Goal: Information Seeking & Learning: Compare options

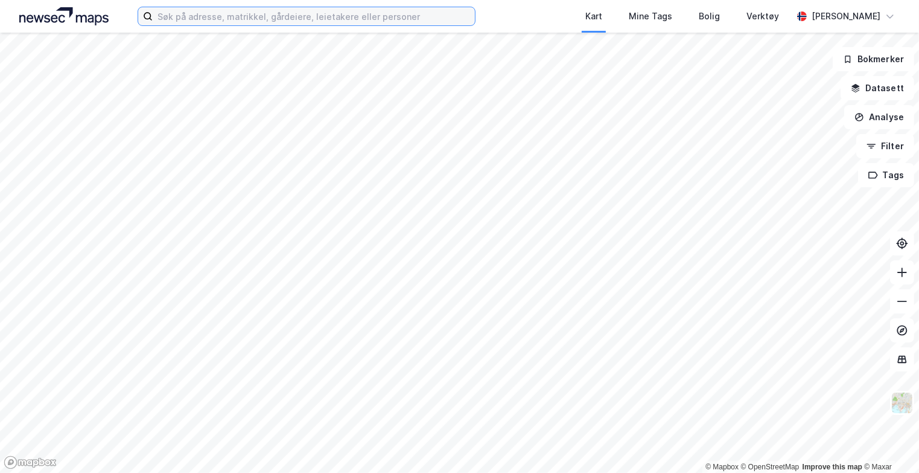
click at [182, 19] on input at bounding box center [314, 16] width 322 height 18
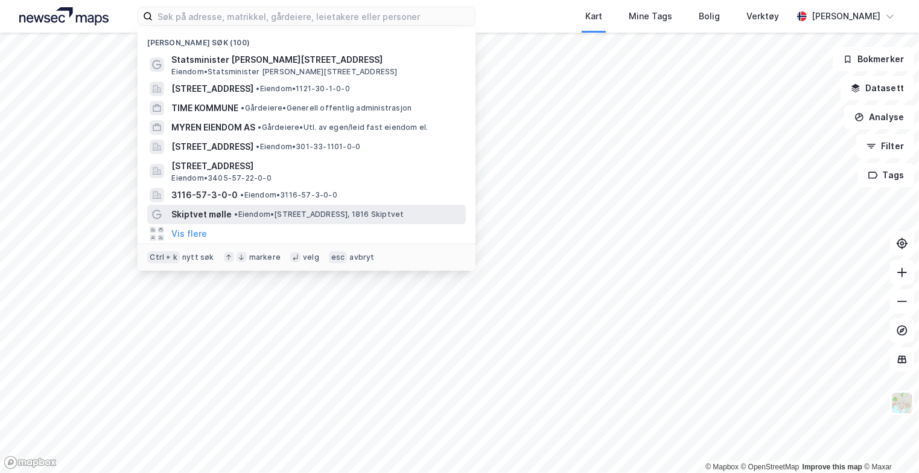
click at [245, 219] on span "• Eiendom • [STREET_ADDRESS], 1816 Skiptvet" at bounding box center [319, 214] width 170 height 10
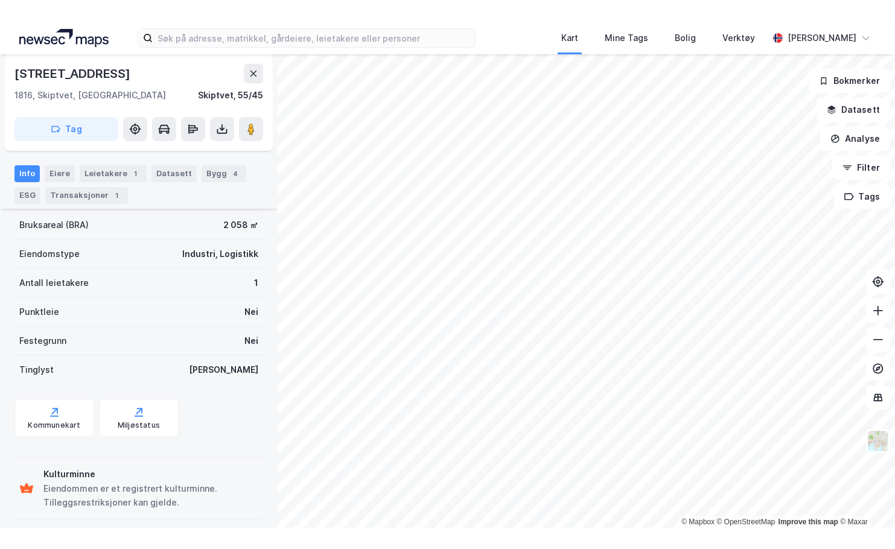
scroll to position [212, 0]
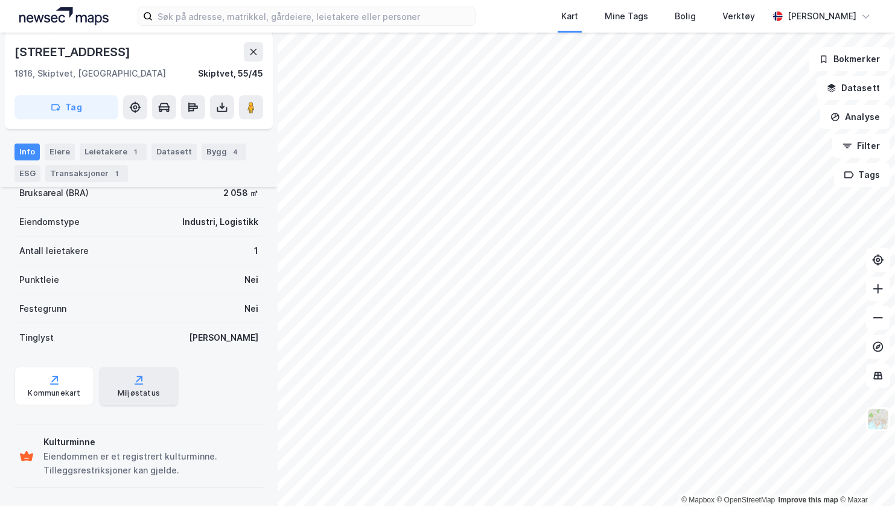
click at [130, 372] on div "Miljøstatus" at bounding box center [139, 386] width 80 height 39
drag, startPoint x: 112, startPoint y: 50, endPoint x: 16, endPoint y: 51, distance: 96.0
click at [16, 51] on div "[STREET_ADDRESS]" at bounding box center [138, 51] width 249 height 19
copy div "[STREET_ADDRESS]"
drag, startPoint x: 186, startPoint y: 72, endPoint x: 263, endPoint y: 75, distance: 76.7
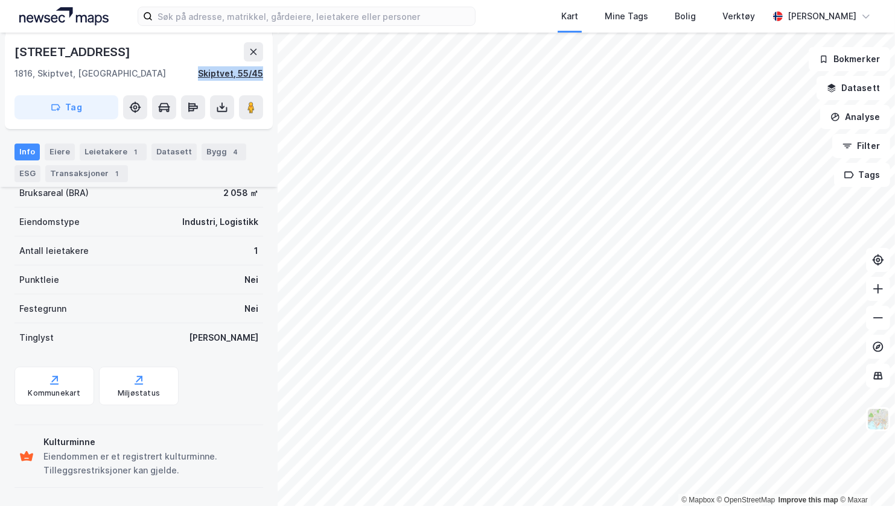
click at [263, 75] on div "1816, Skiptvet, Østfold Skiptvet, 55/45" at bounding box center [138, 73] width 249 height 14
copy div "Skiptvet, 55/45"
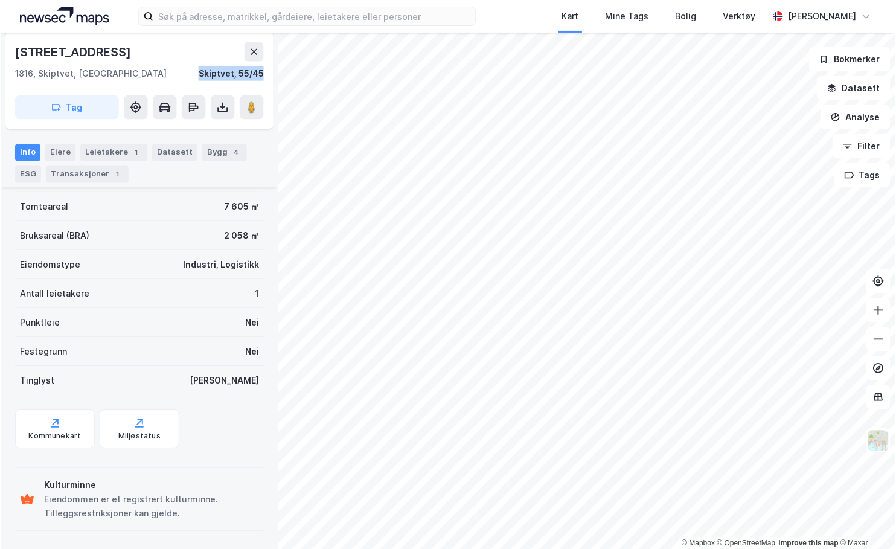
scroll to position [170, 0]
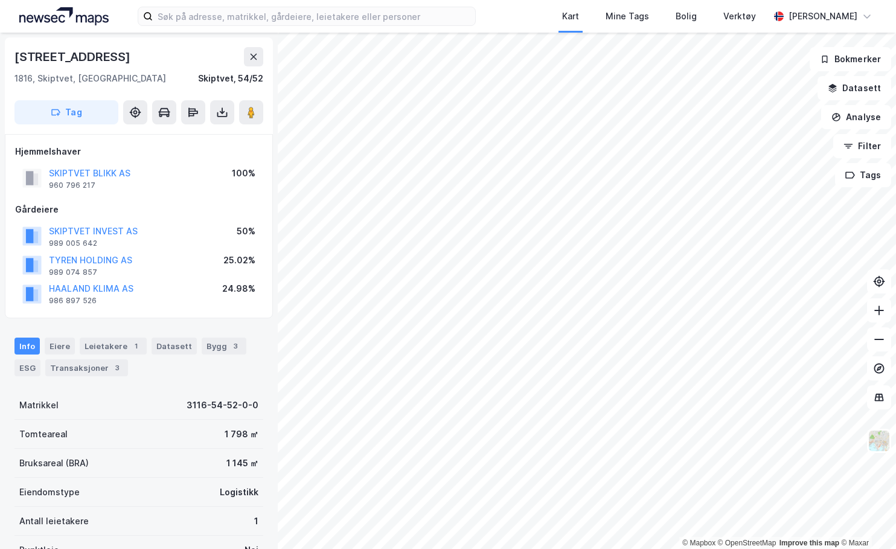
scroll to position [1, 0]
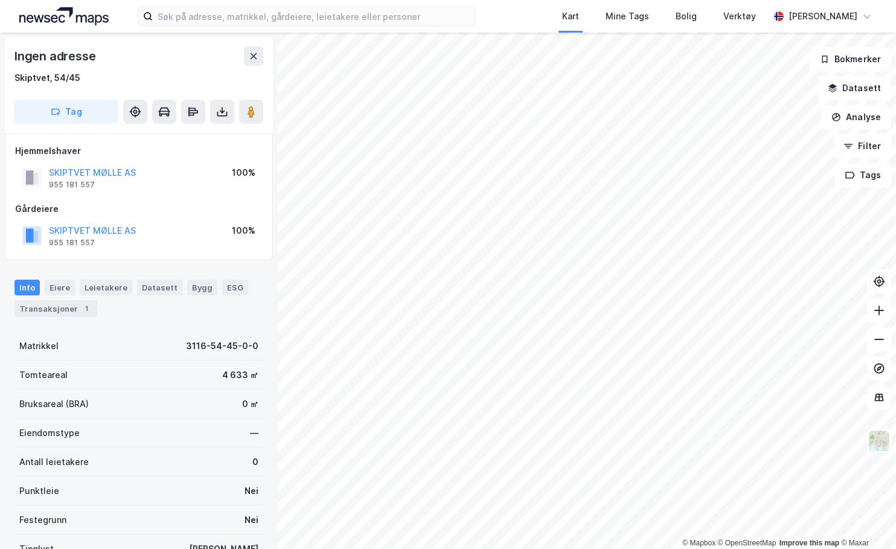
scroll to position [1, 0]
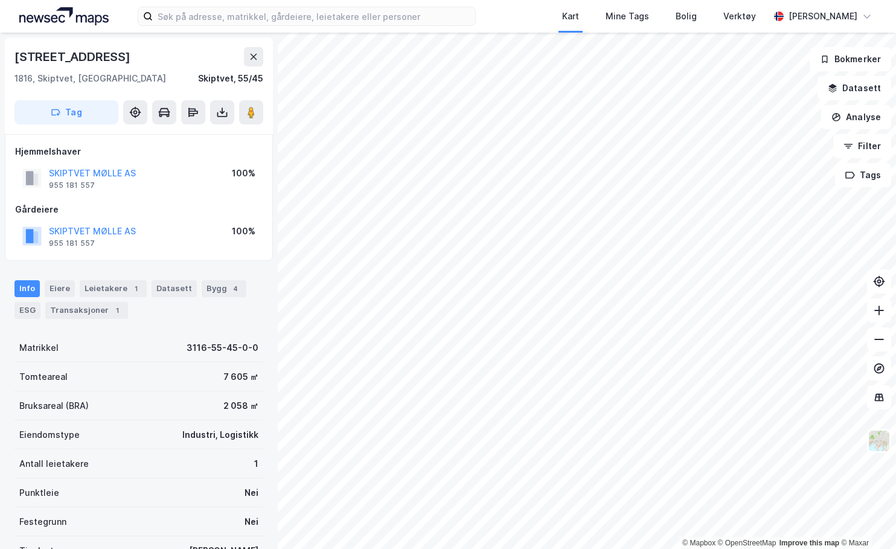
scroll to position [1, 0]
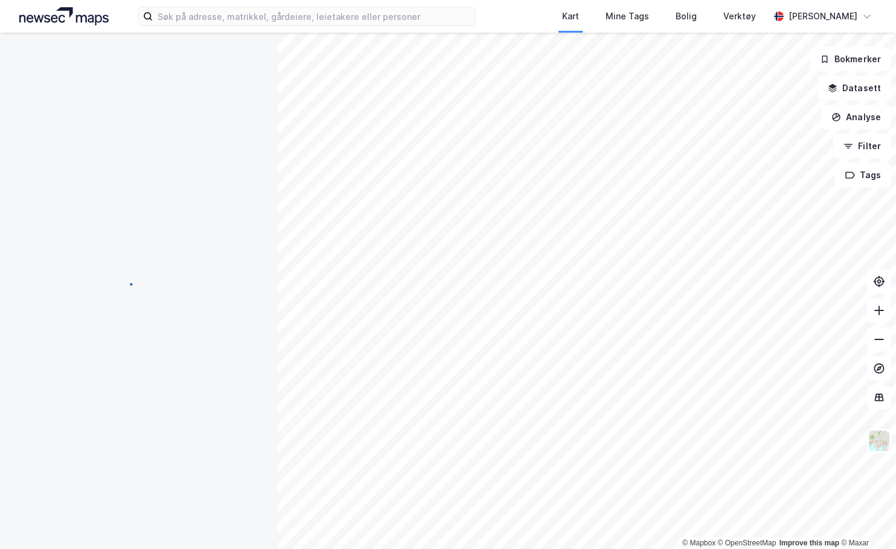
scroll to position [1, 0]
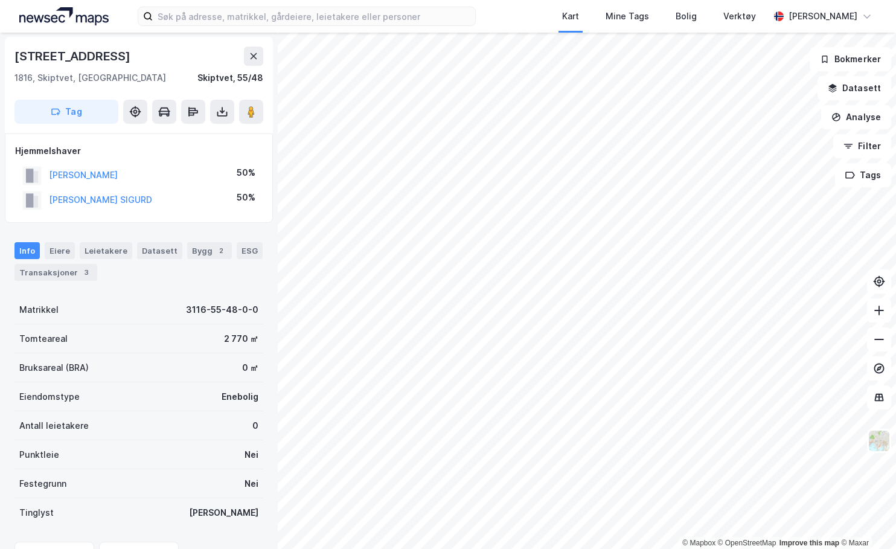
scroll to position [1, 0]
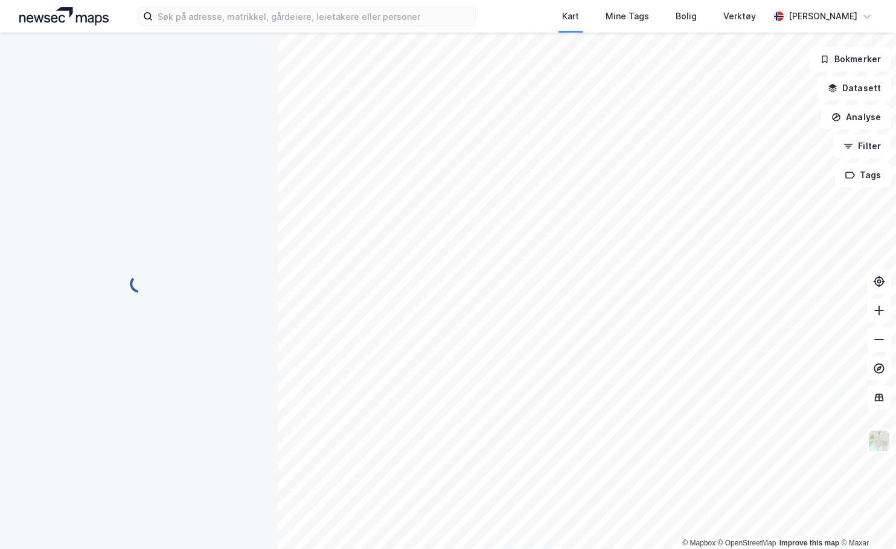
scroll to position [1, 0]
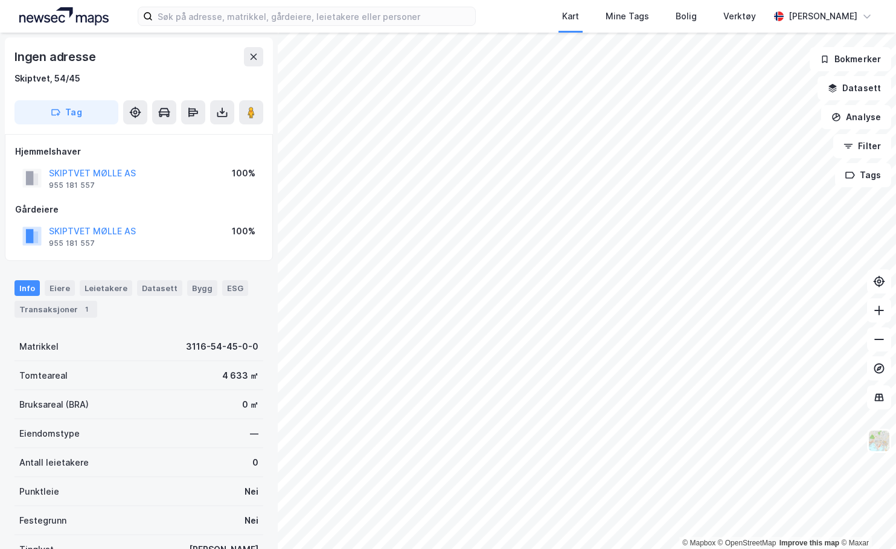
scroll to position [1, 0]
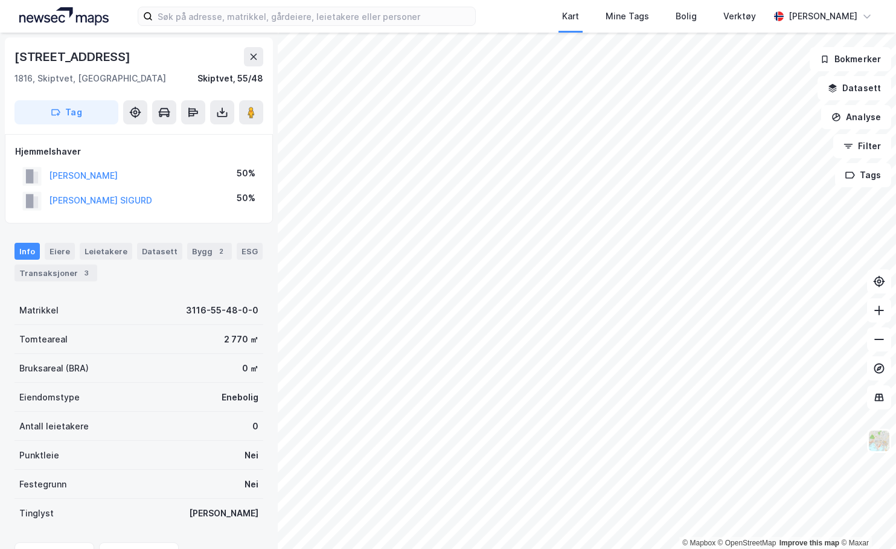
scroll to position [1, 0]
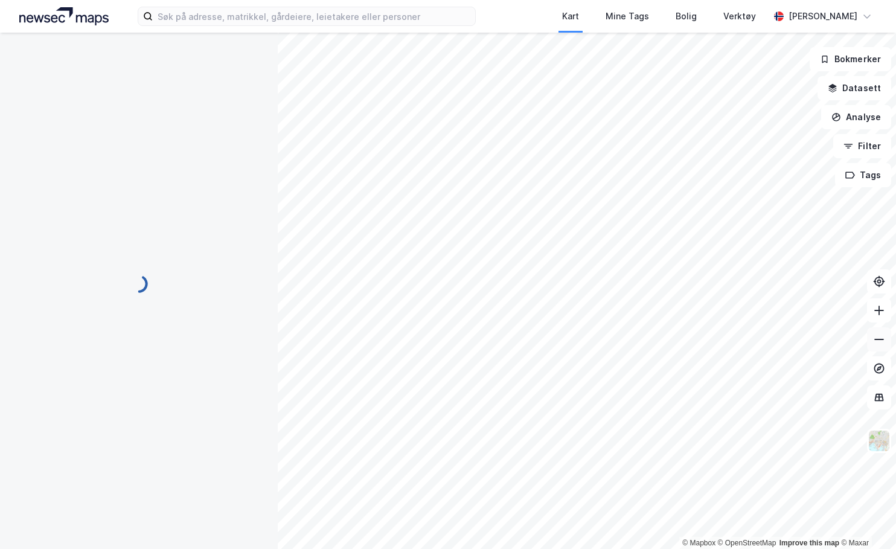
scroll to position [1, 0]
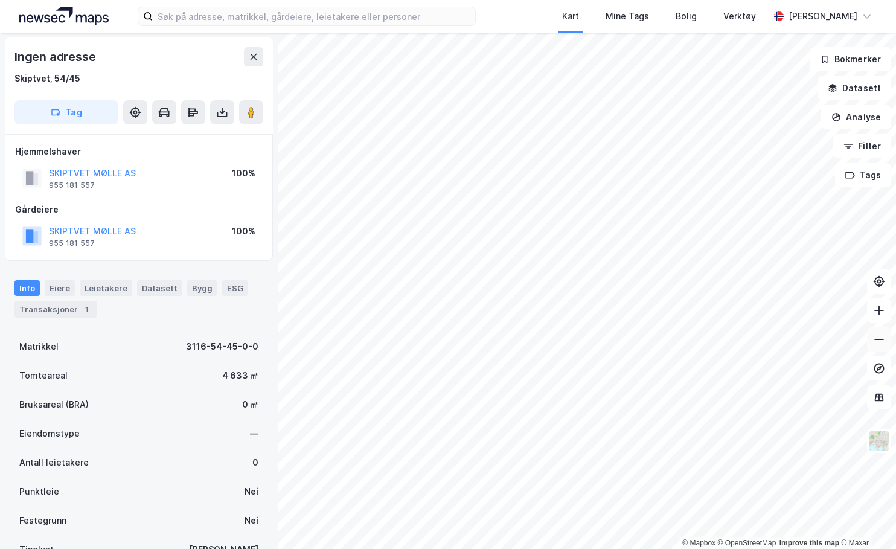
scroll to position [1, 0]
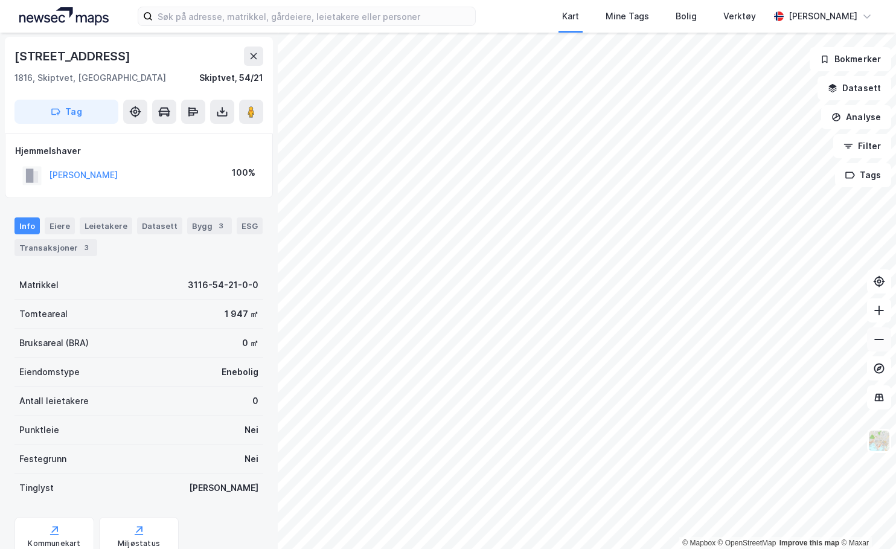
scroll to position [1, 0]
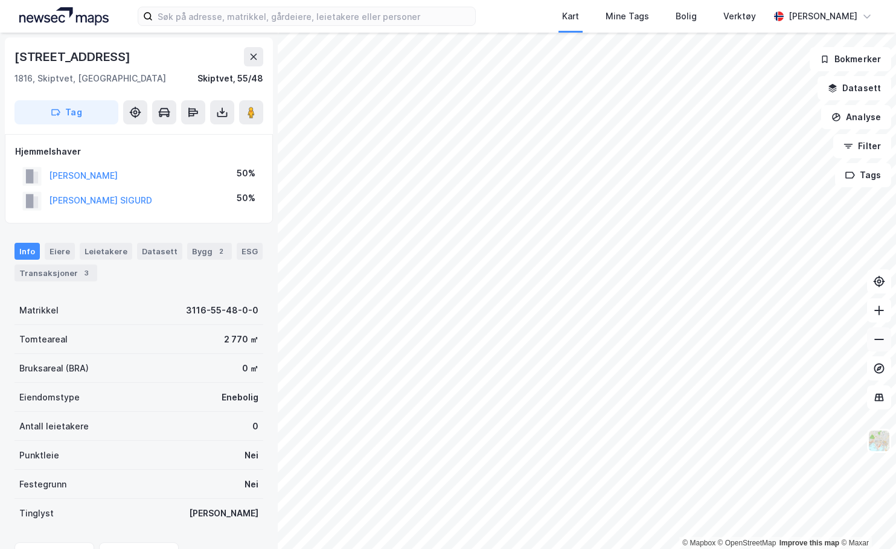
scroll to position [1, 0]
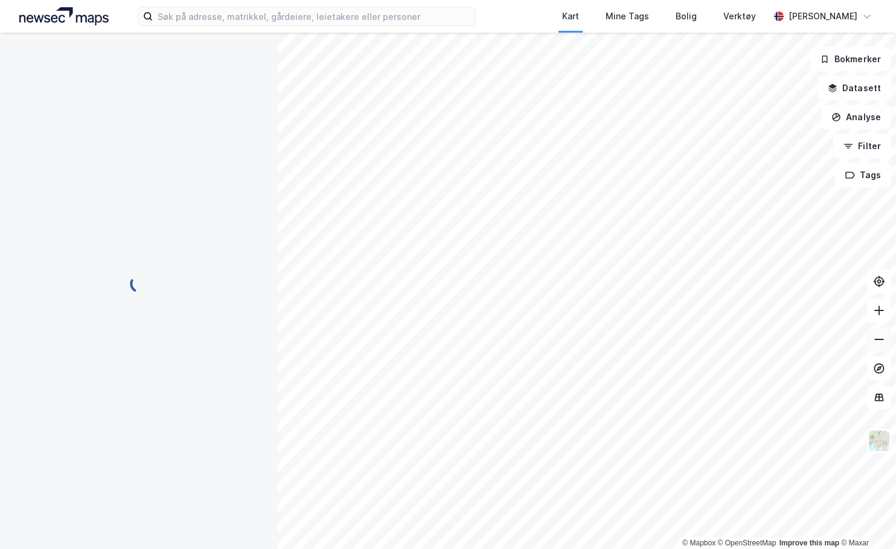
scroll to position [1, 0]
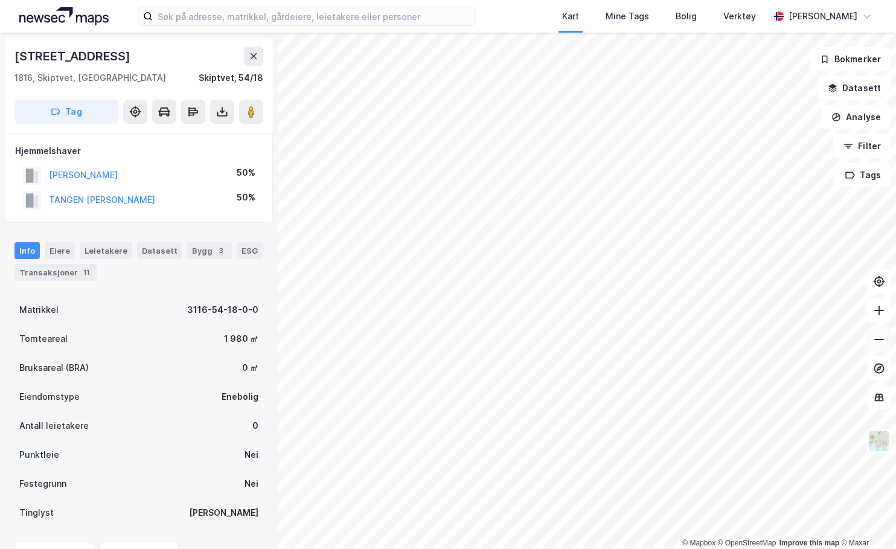
scroll to position [1, 0]
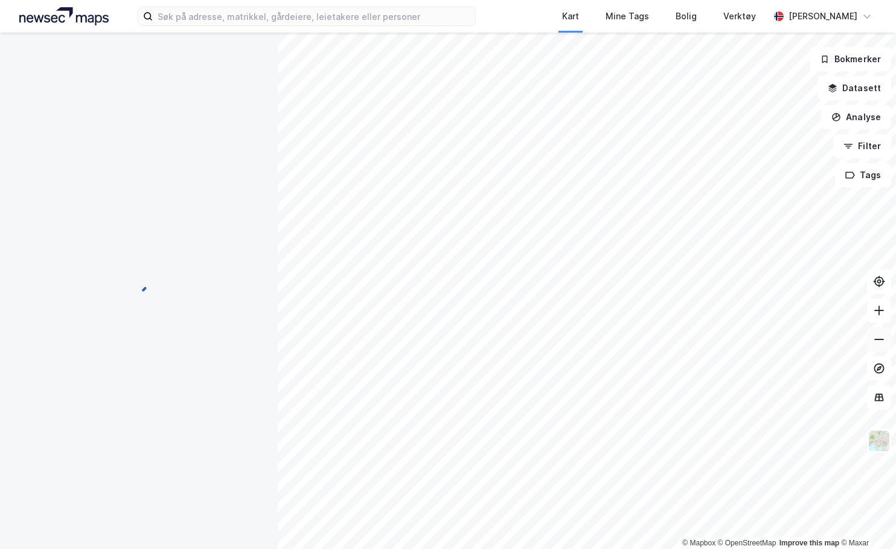
scroll to position [1, 0]
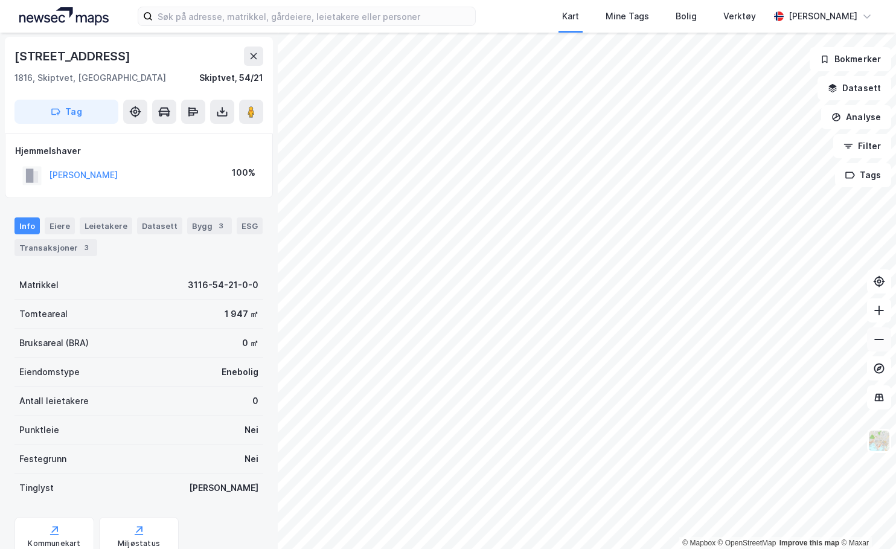
scroll to position [1, 0]
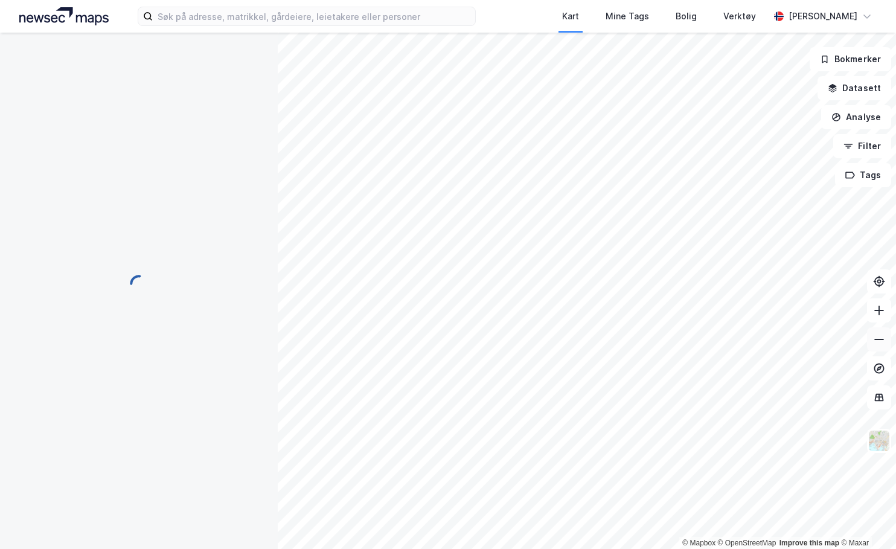
scroll to position [1, 0]
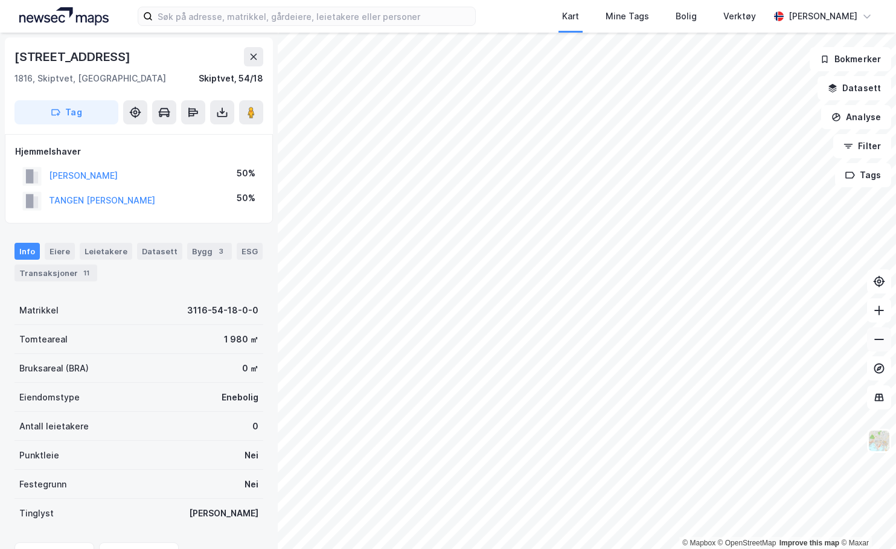
scroll to position [1, 0]
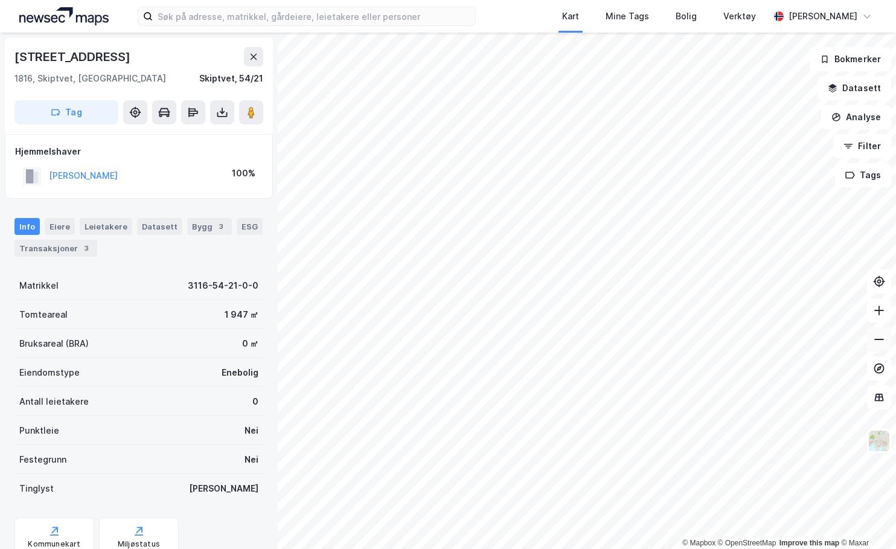
scroll to position [1, 0]
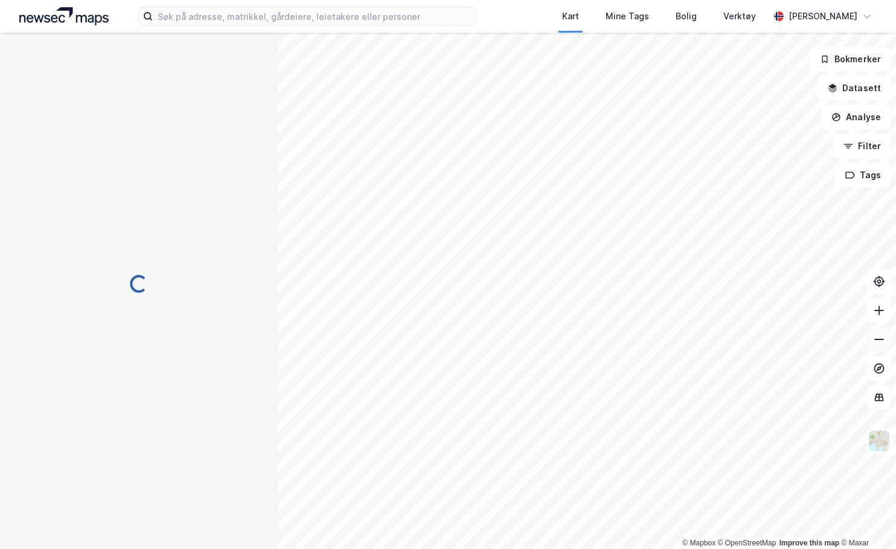
scroll to position [1, 0]
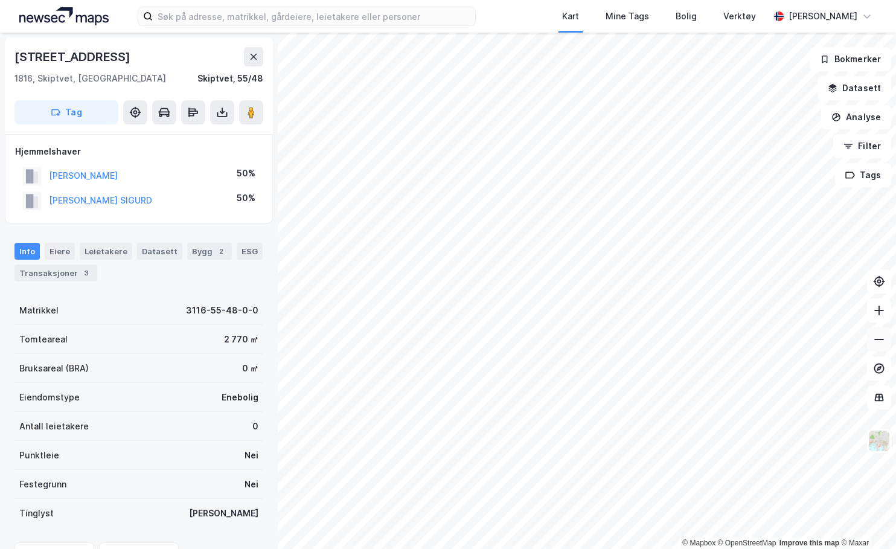
scroll to position [1, 0]
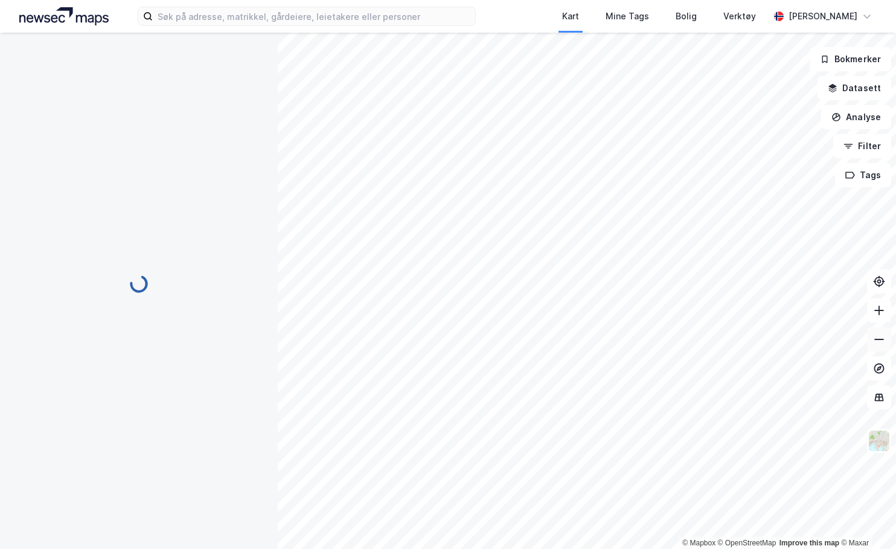
scroll to position [1, 0]
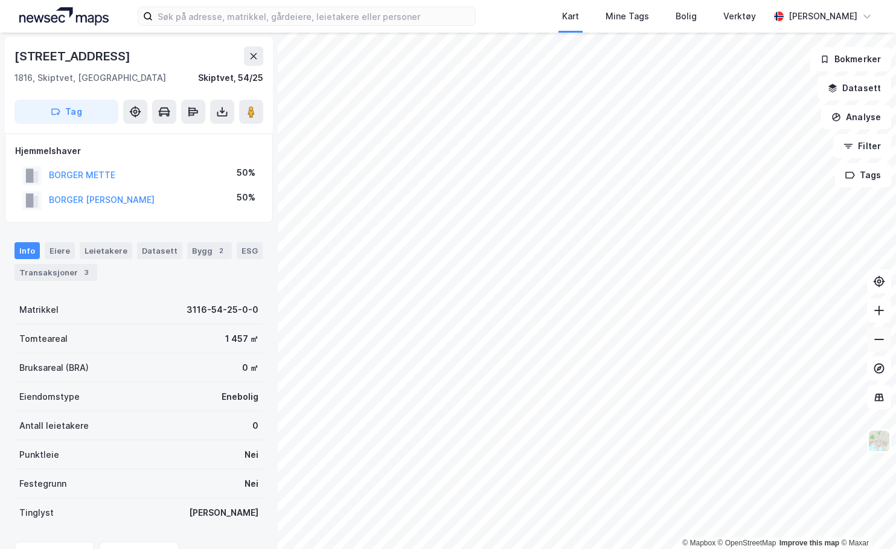
scroll to position [1, 0]
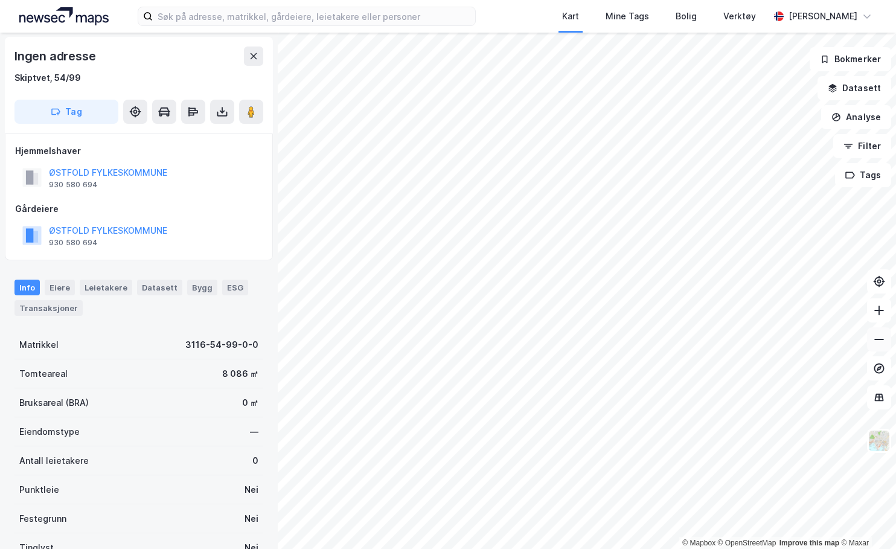
scroll to position [1, 0]
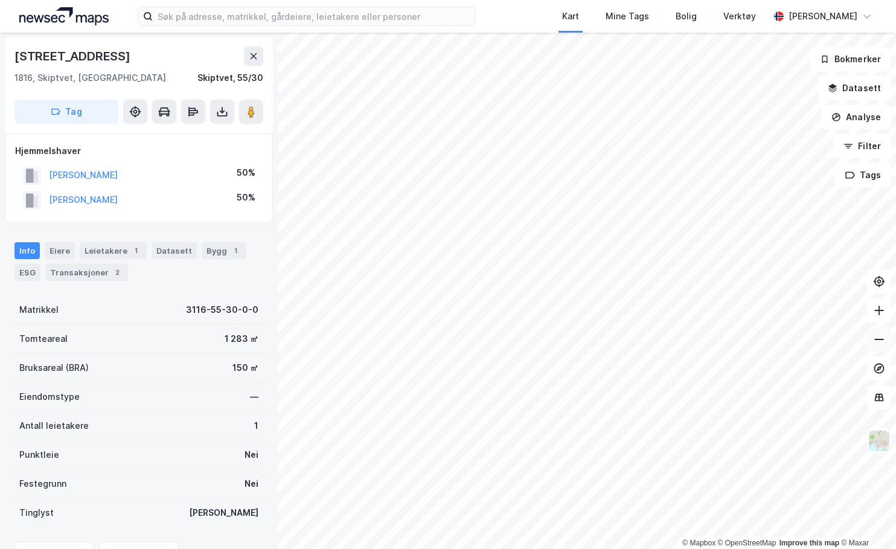
scroll to position [1, 0]
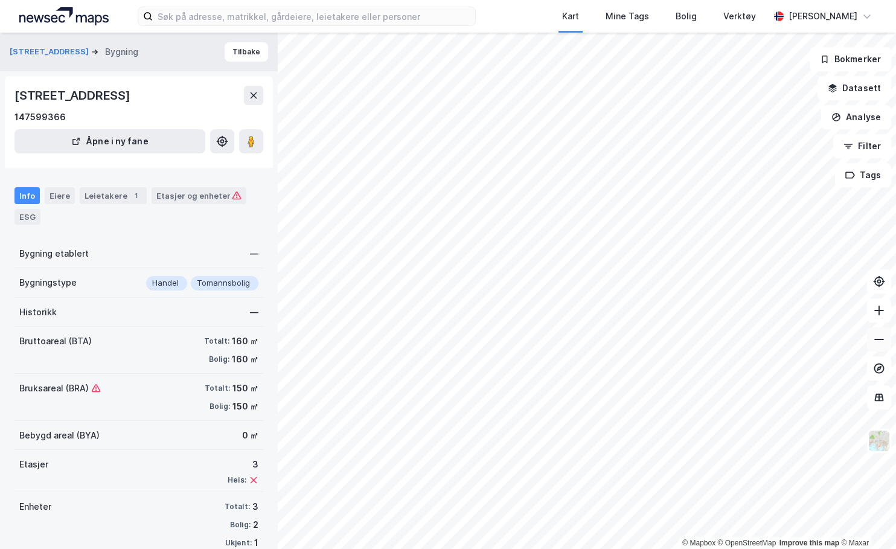
scroll to position [1, 0]
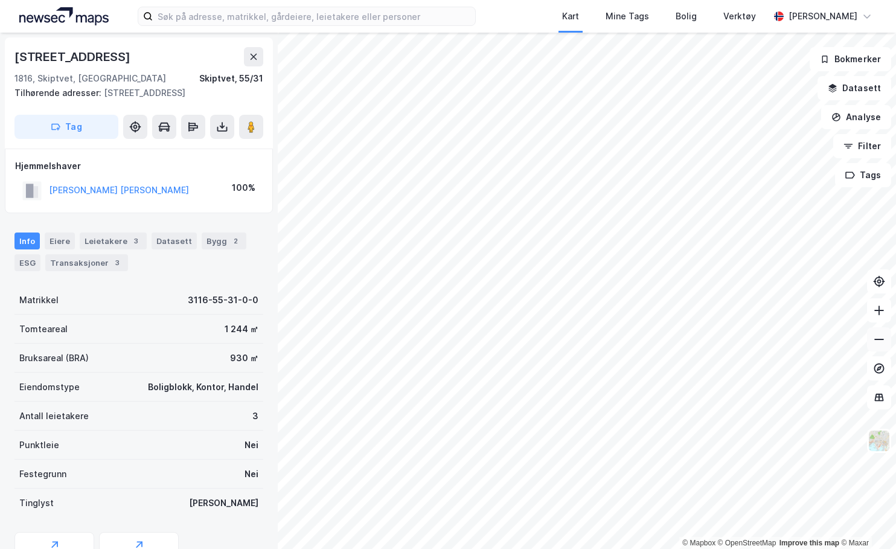
scroll to position [1, 0]
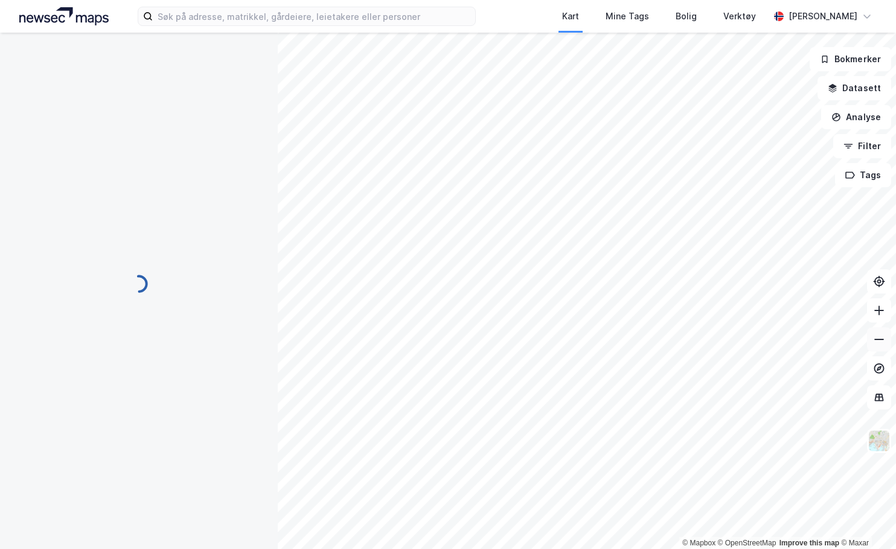
scroll to position [1, 0]
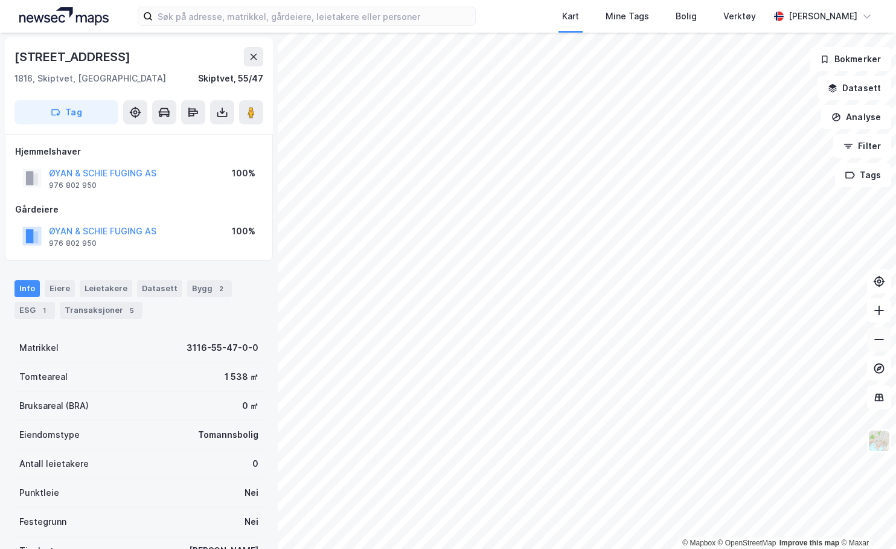
scroll to position [1, 0]
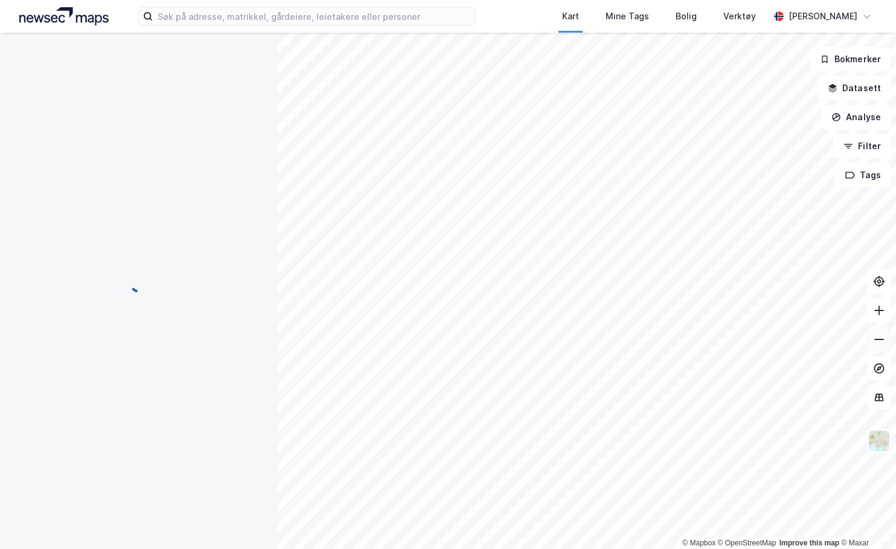
scroll to position [1, 0]
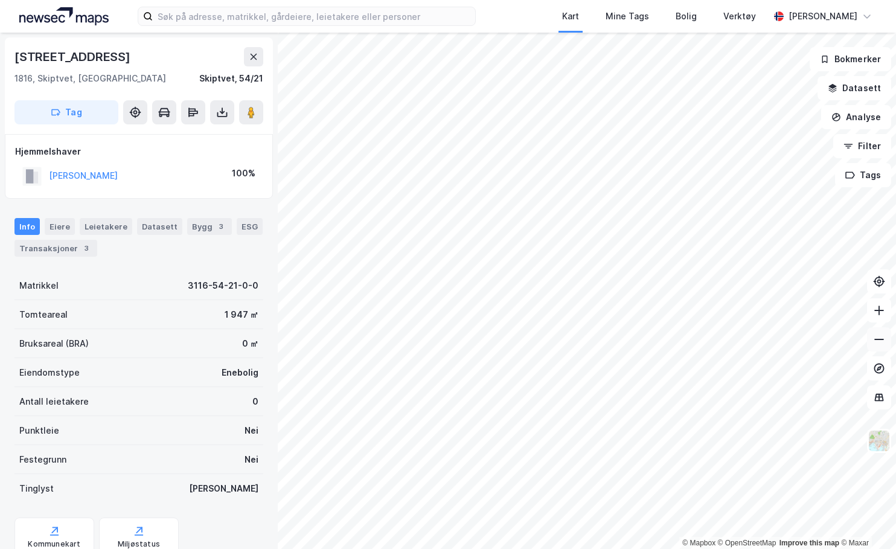
scroll to position [1, 0]
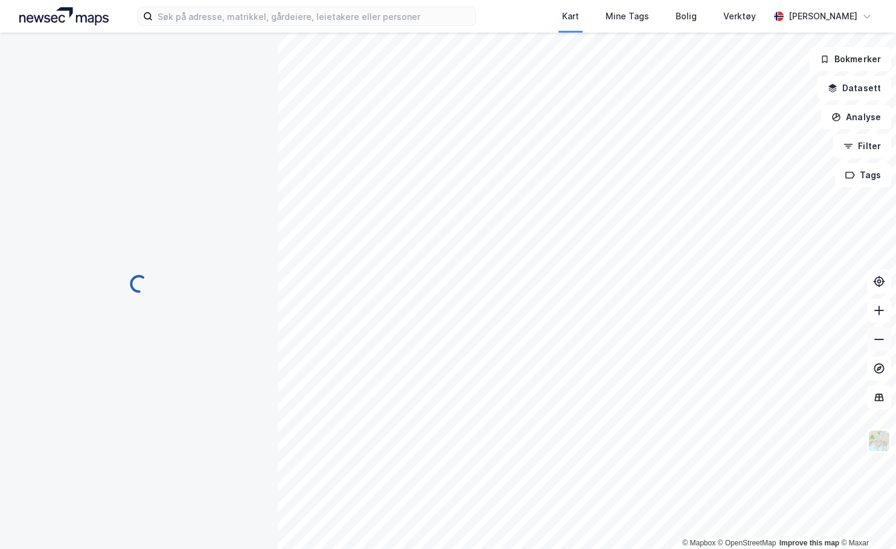
scroll to position [1, 0]
